Goal: Transaction & Acquisition: Purchase product/service

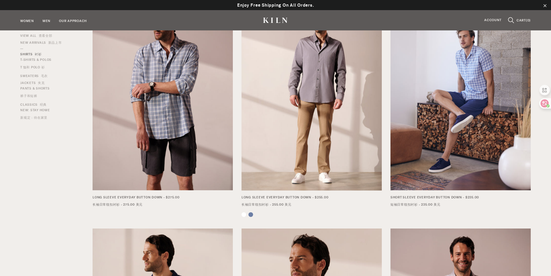
click at [306, 103] on img at bounding box center [312, 96] width 140 height 187
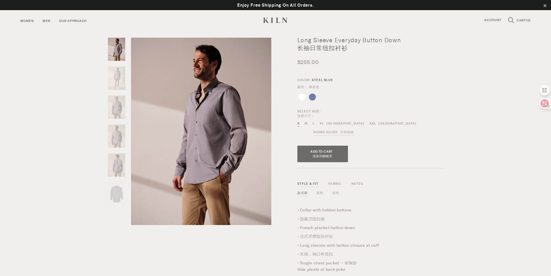
click at [116, 193] on img at bounding box center [117, 194] width 18 height 24
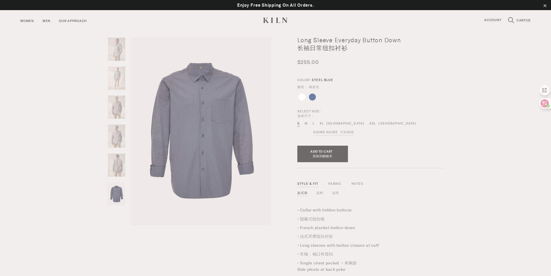
click at [228, 104] on img at bounding box center [201, 131] width 143 height 191
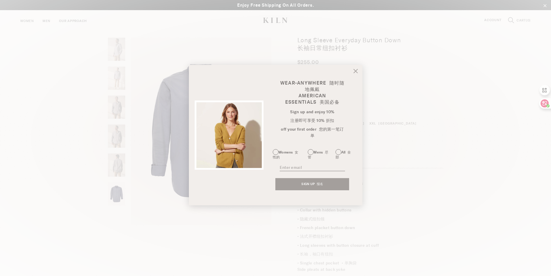
click at [354, 70] on icon at bounding box center [356, 71] width 4 height 4
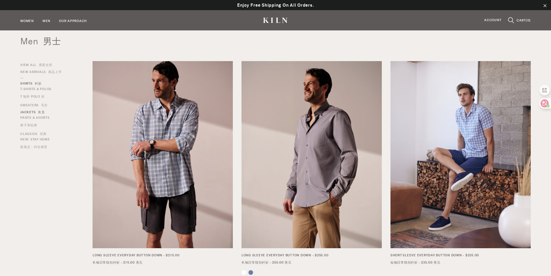
click at [27, 111] on link "Jackets 夹克" at bounding box center [32, 112] width 24 height 5
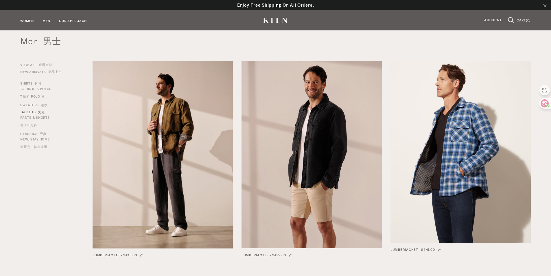
click at [175, 154] on img at bounding box center [163, 154] width 140 height 187
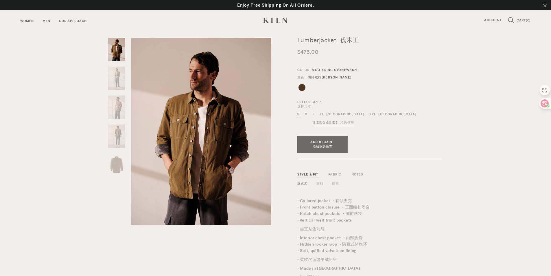
click at [113, 162] on img at bounding box center [117, 164] width 18 height 23
